Goal: Find specific page/section: Find specific page/section

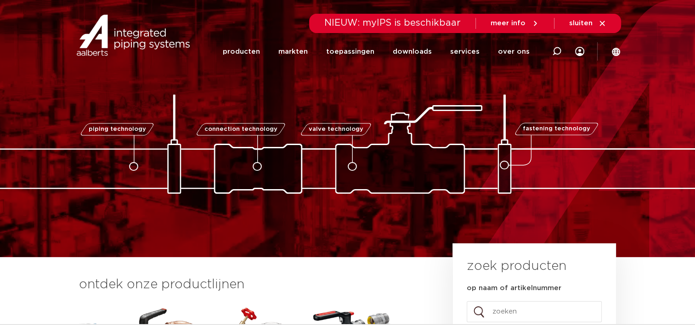
click at [533, 22] on icon at bounding box center [535, 23] width 8 height 8
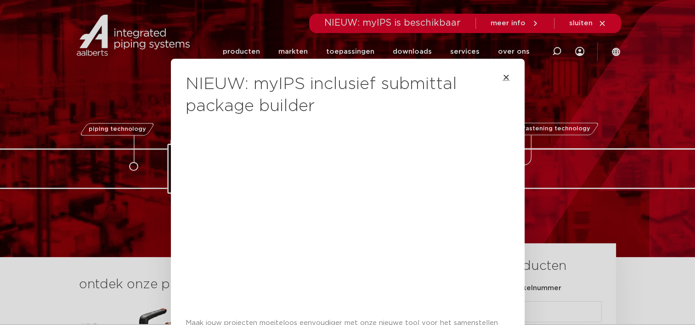
click at [503, 78] on icon "Close" at bounding box center [506, 77] width 7 height 7
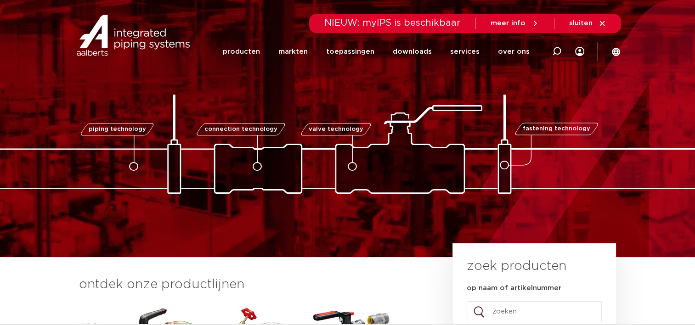
click at [594, 25] on span "sluiten" at bounding box center [587, 23] width 37 height 8
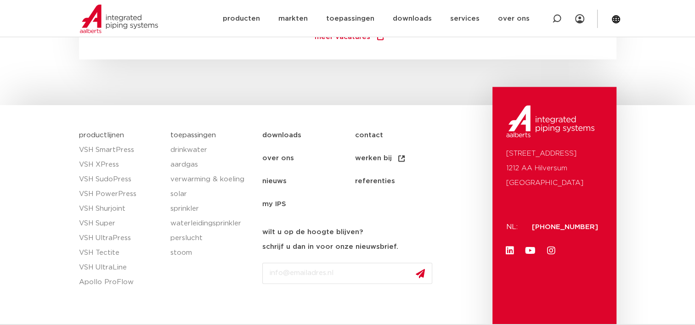
scroll to position [1417, 0]
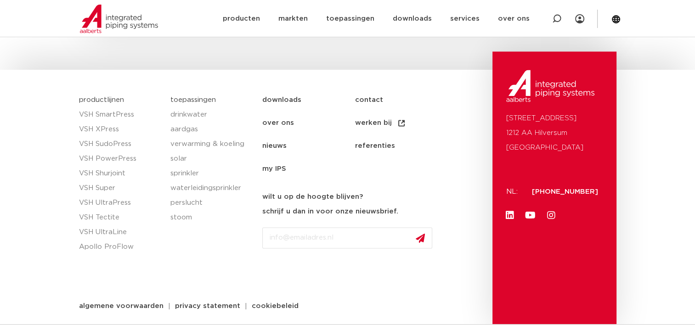
click at [369, 120] on link "werken bij" at bounding box center [401, 123] width 92 height 23
click at [366, 120] on link "werken bij" at bounding box center [401, 123] width 92 height 23
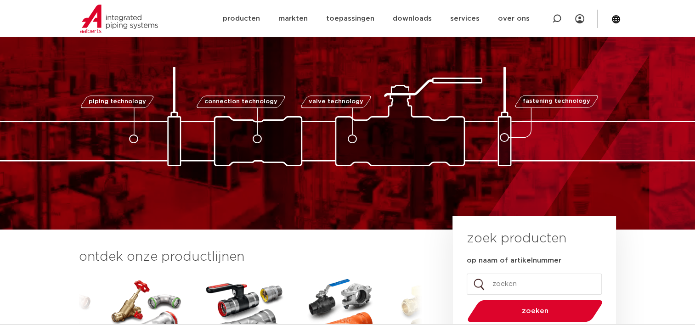
scroll to position [0, 0]
